Goal: Task Accomplishment & Management: Manage account settings

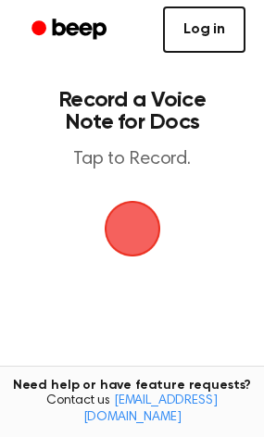
click at [216, 27] on link "Log in" at bounding box center [204, 29] width 82 height 46
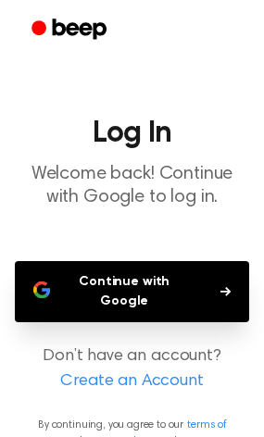
click at [86, 290] on button "Continue with Google" at bounding box center [132, 291] width 234 height 61
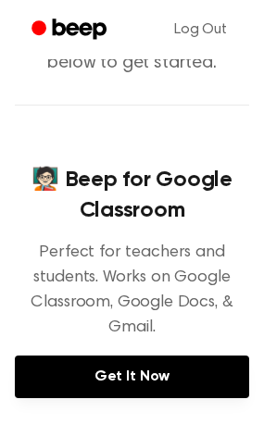
scroll to position [195, 0]
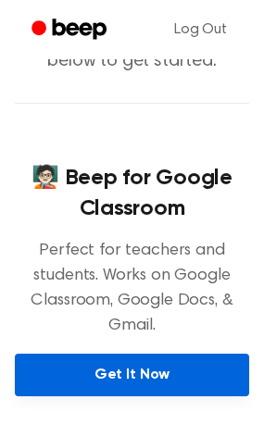
click at [154, 356] on link "Get It Now" at bounding box center [132, 375] width 234 height 43
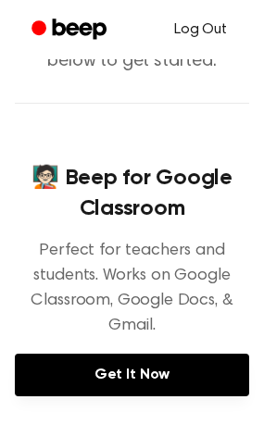
click at [209, 27] on link "Log Out" at bounding box center [201, 29] width 90 height 44
